Goal: Browse casually: Explore the website without a specific task or goal

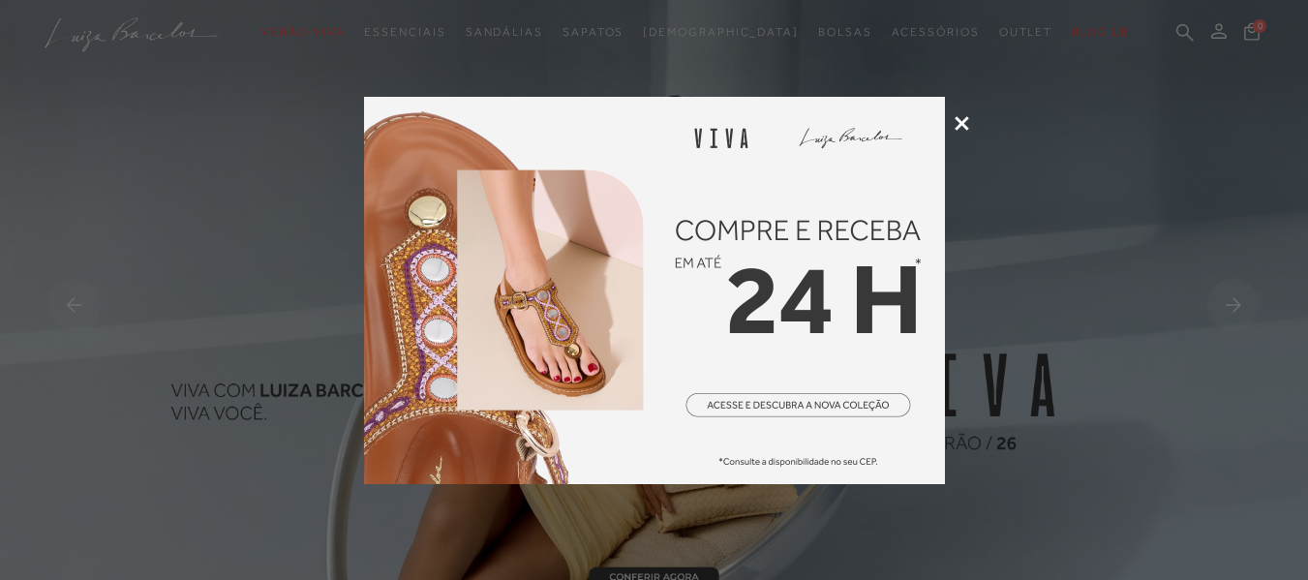
click at [959, 120] on icon at bounding box center [962, 123] width 15 height 15
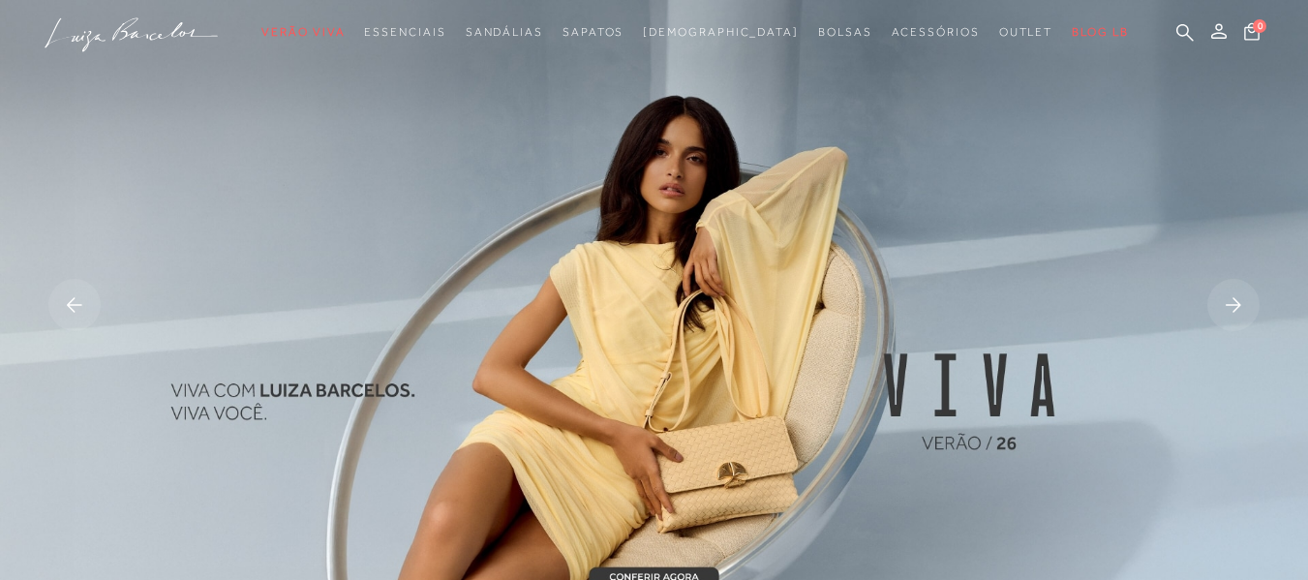
click at [792, 250] on img at bounding box center [654, 307] width 1308 height 614
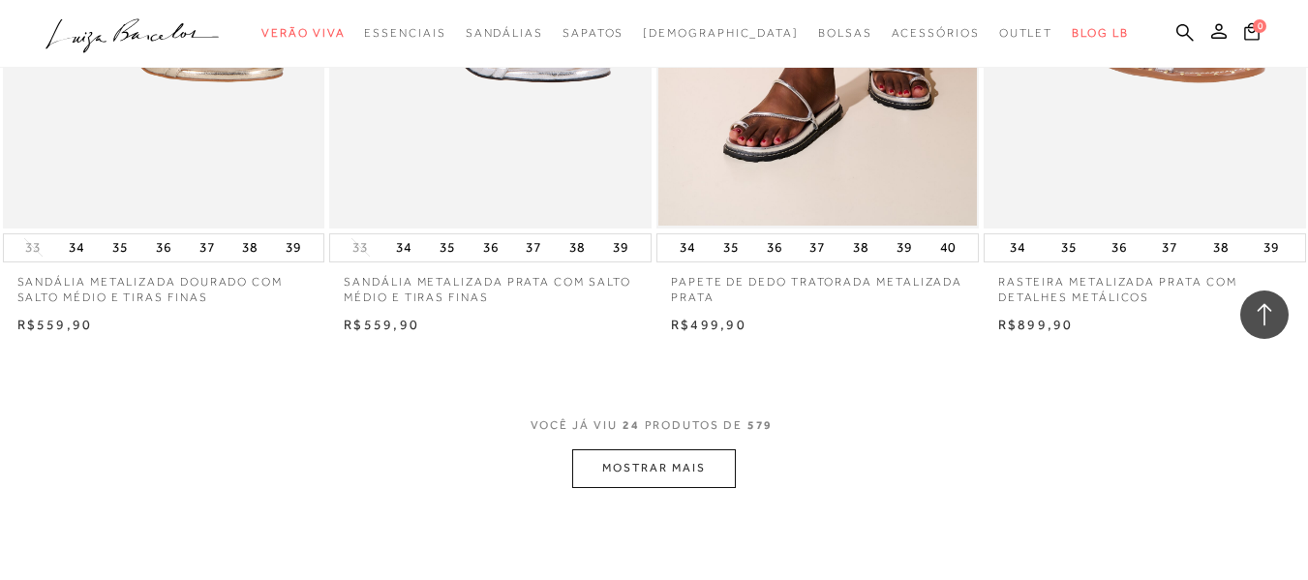
scroll to position [3582, 0]
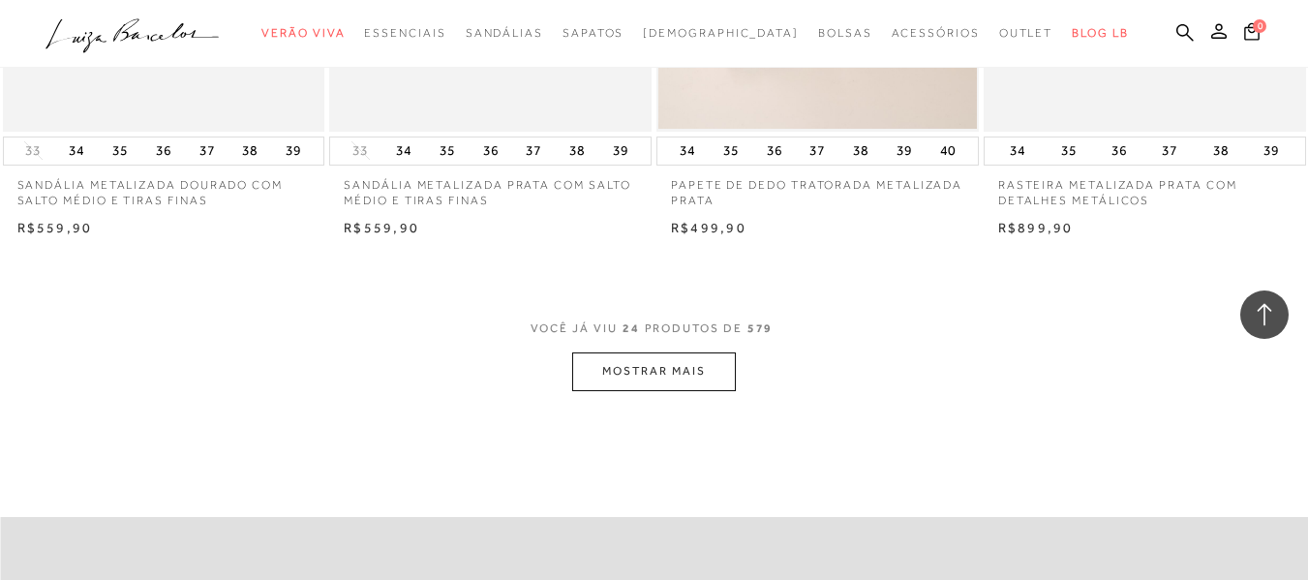
click at [651, 360] on button "MOSTRAR MAIS" at bounding box center [653, 371] width 163 height 38
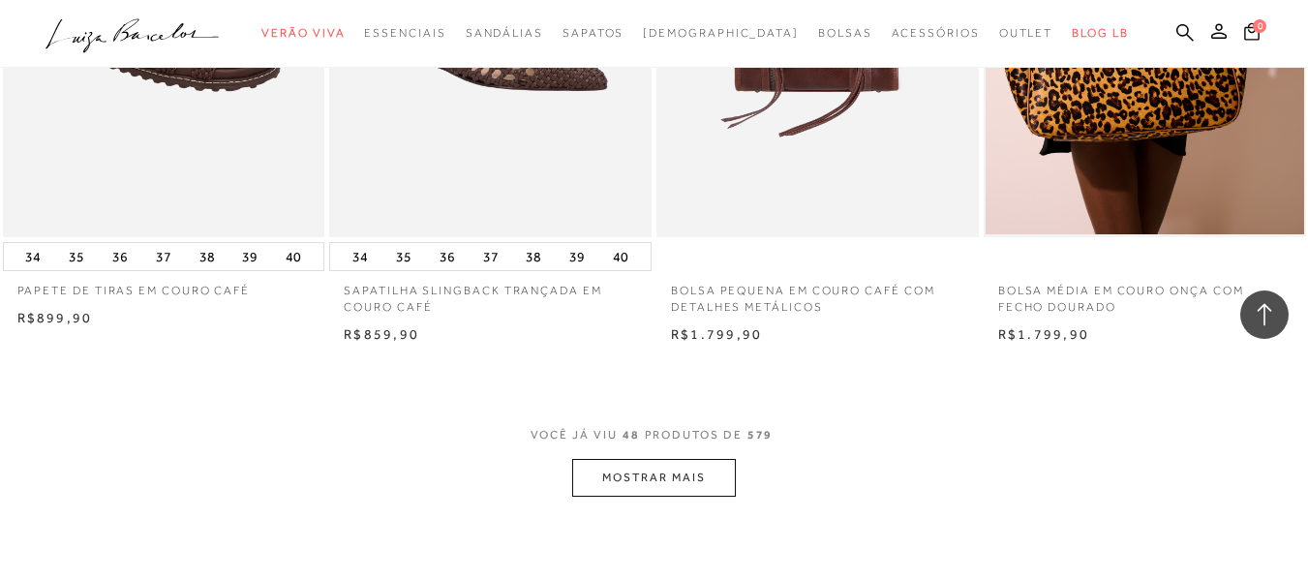
scroll to position [7261, 0]
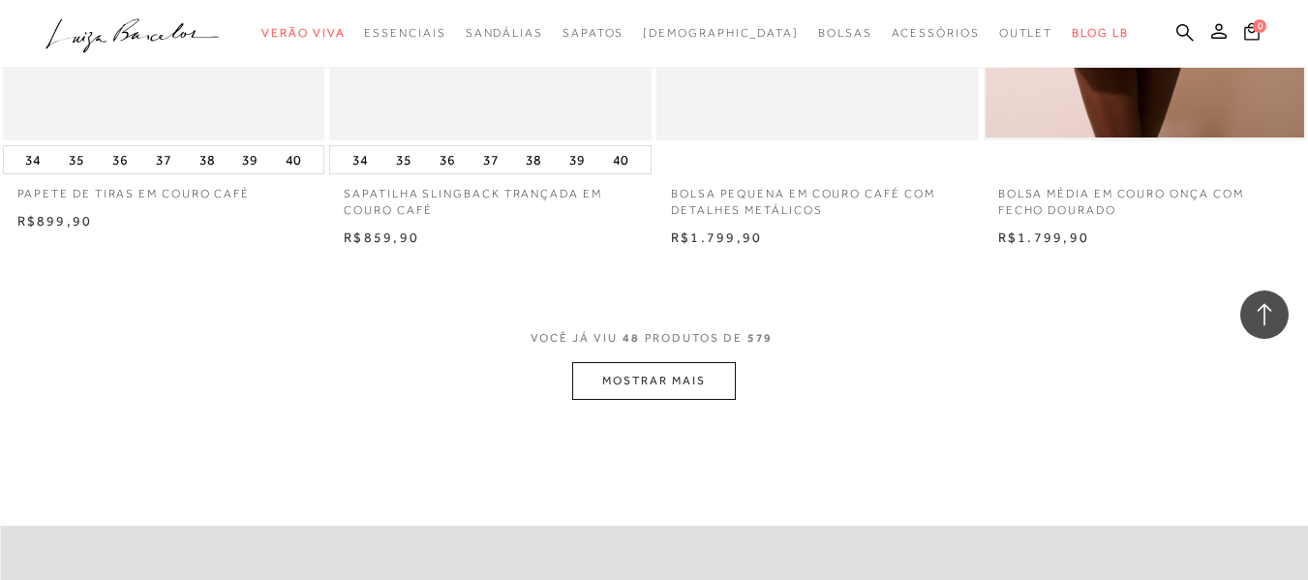
click at [639, 377] on button "MOSTRAR MAIS" at bounding box center [653, 381] width 163 height 38
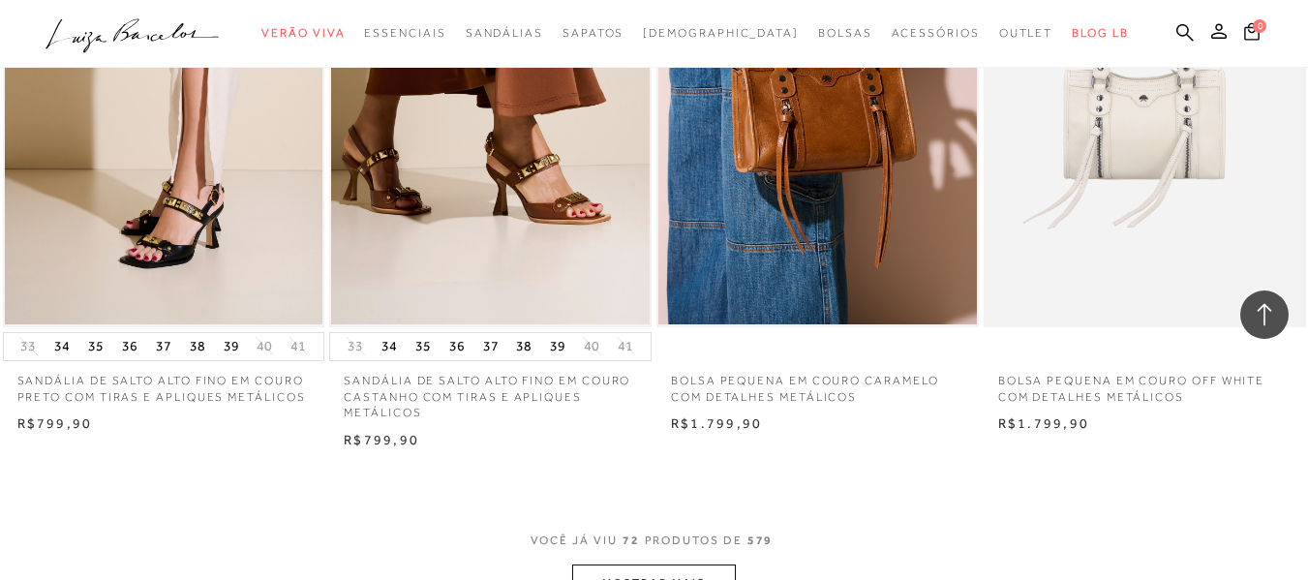
scroll to position [10843, 0]
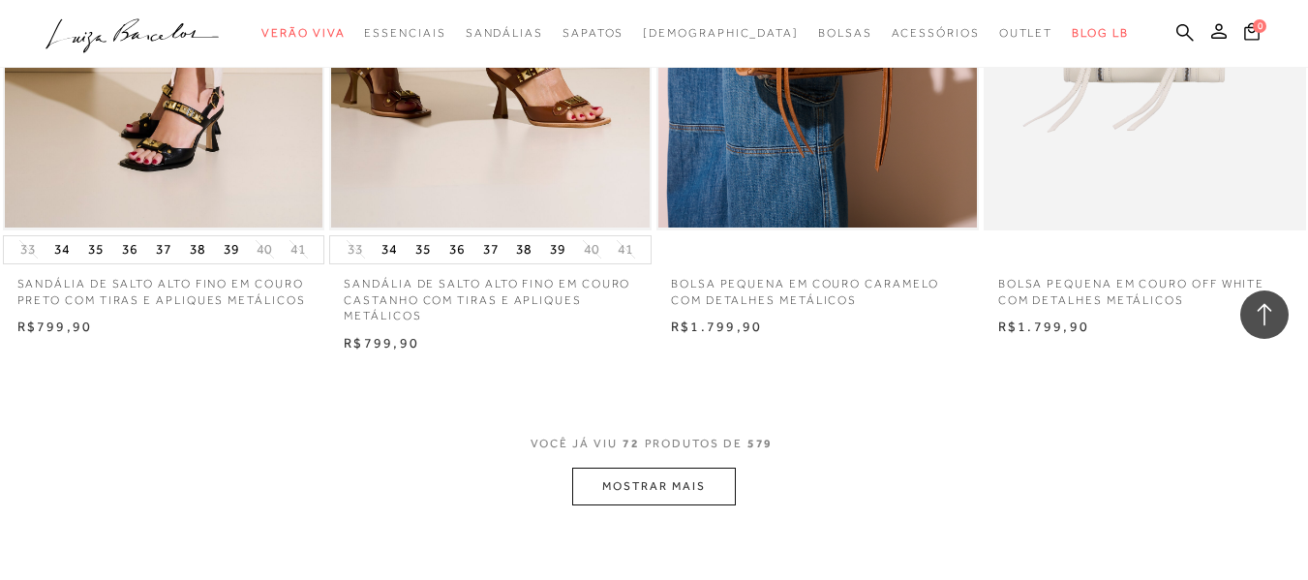
click at [653, 483] on button "MOSTRAR MAIS" at bounding box center [653, 487] width 163 height 38
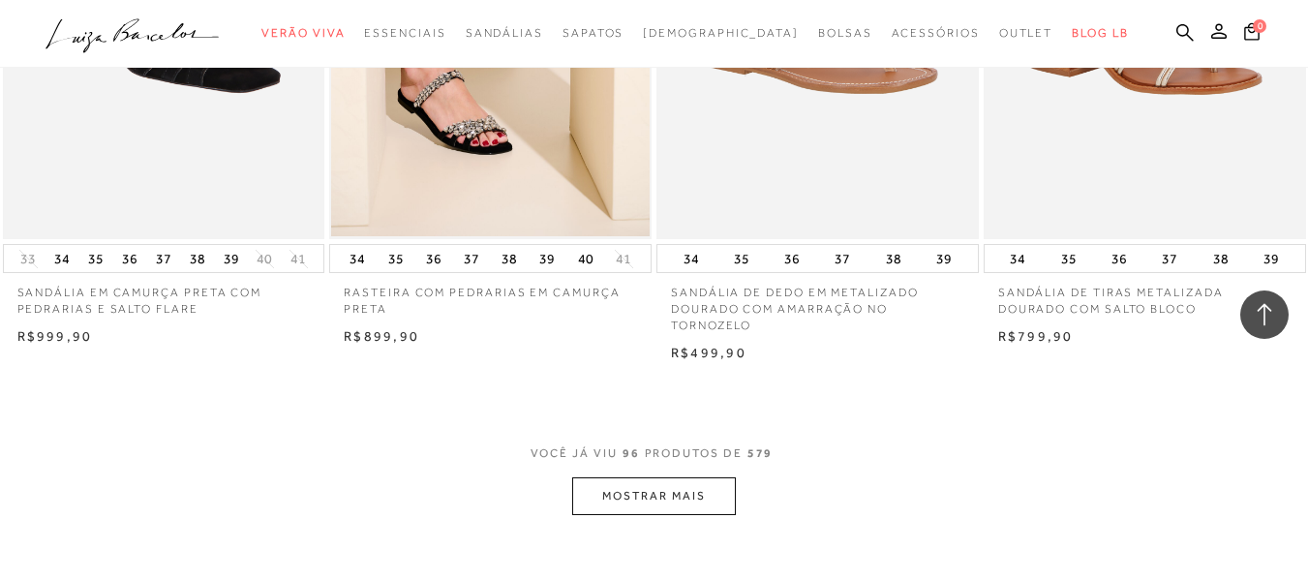
scroll to position [14619, 0]
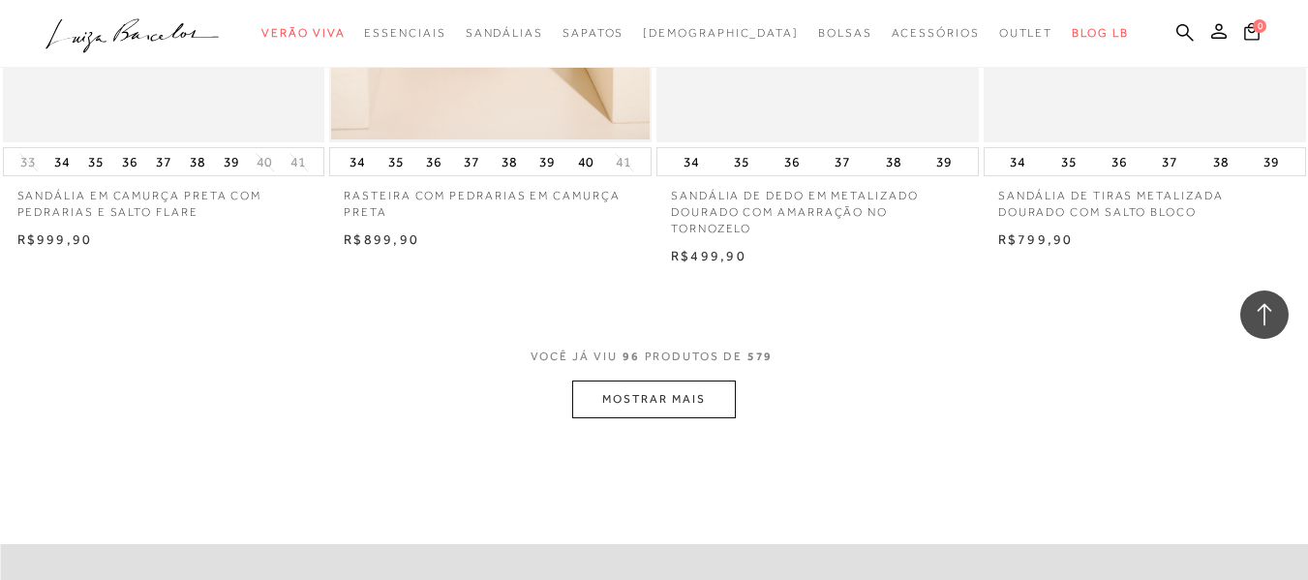
click at [645, 390] on button "MOSTRAR MAIS" at bounding box center [653, 399] width 163 height 38
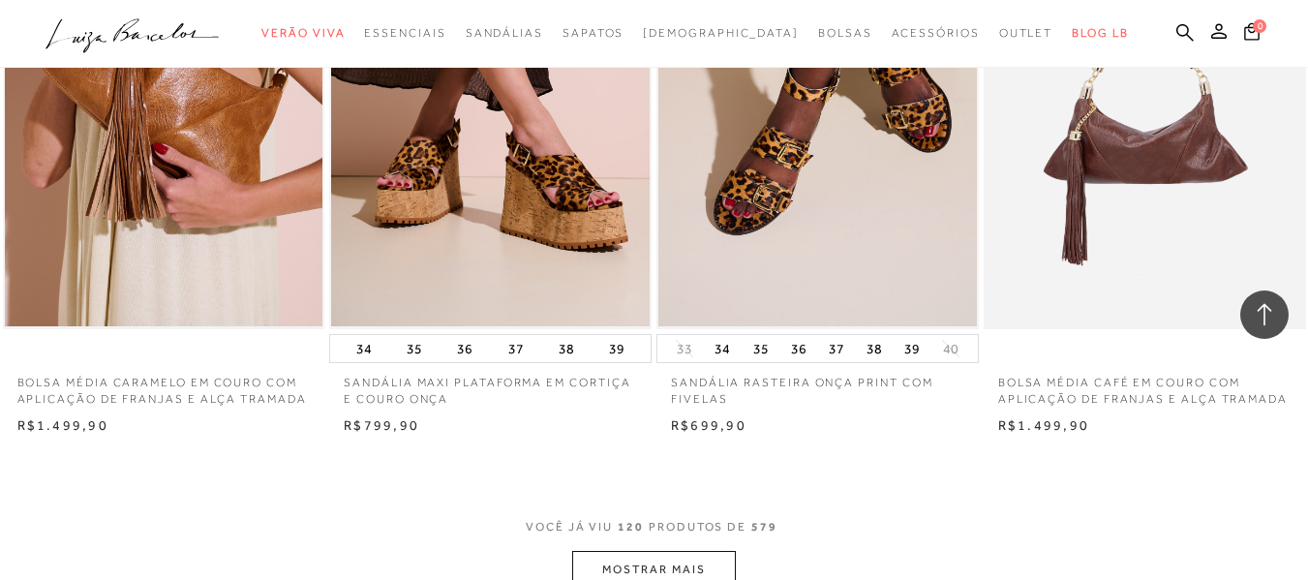
scroll to position [18201, 0]
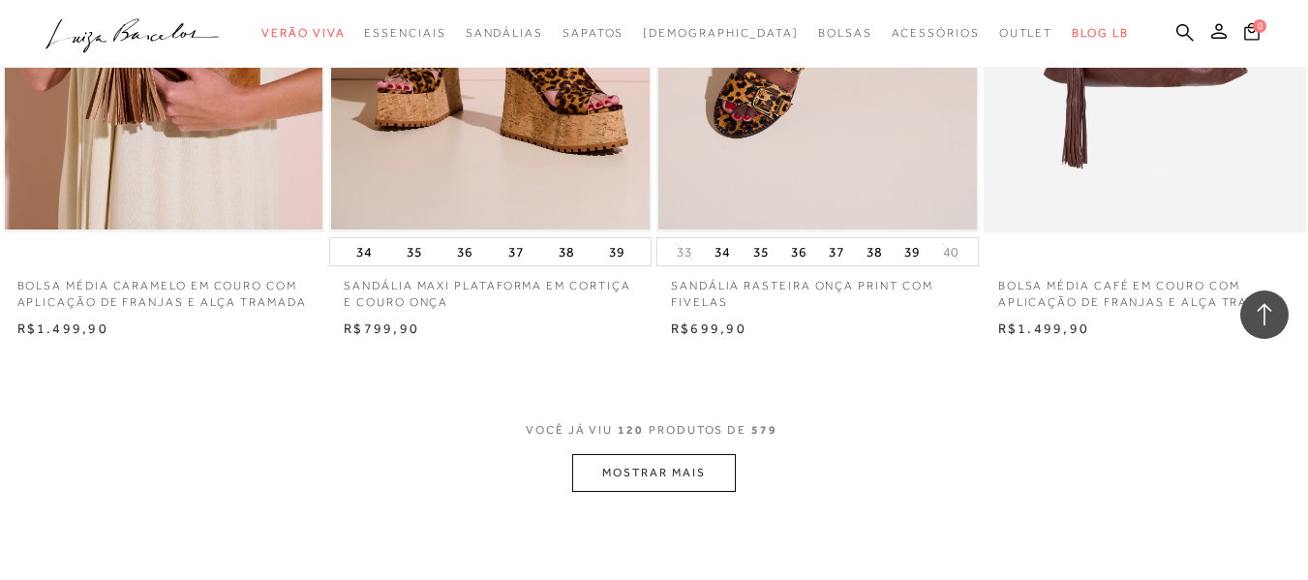
click at [647, 457] on button "MOSTRAR MAIS" at bounding box center [653, 473] width 163 height 38
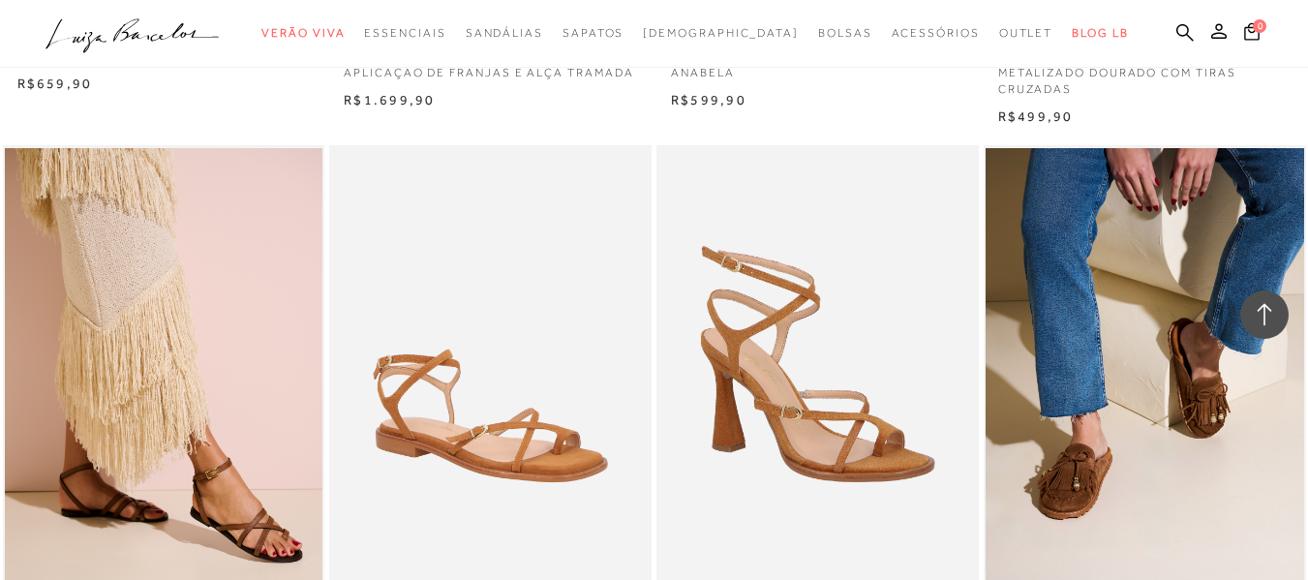
scroll to position [21879, 0]
